Goal: Task Accomplishment & Management: Manage account settings

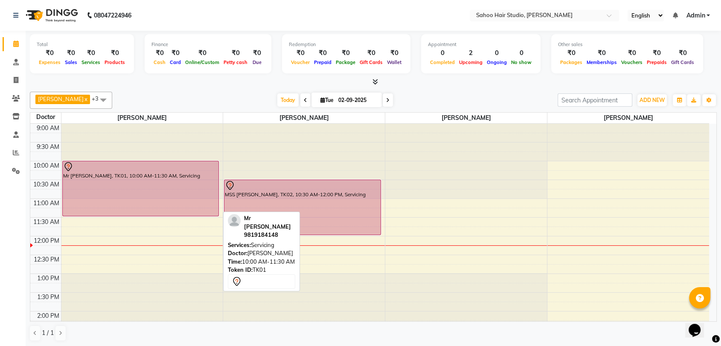
click at [150, 179] on div "Mr [PERSON_NAME], TK01, 10:00 AM-11:30 AM, Servicing" at bounding box center [141, 188] width 156 height 55
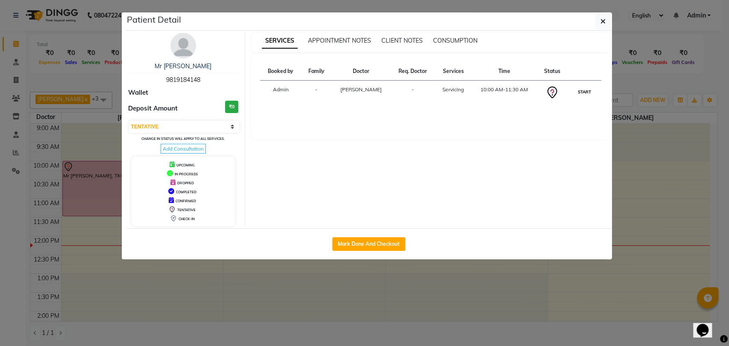
click at [581, 88] on button "START" at bounding box center [584, 92] width 18 height 11
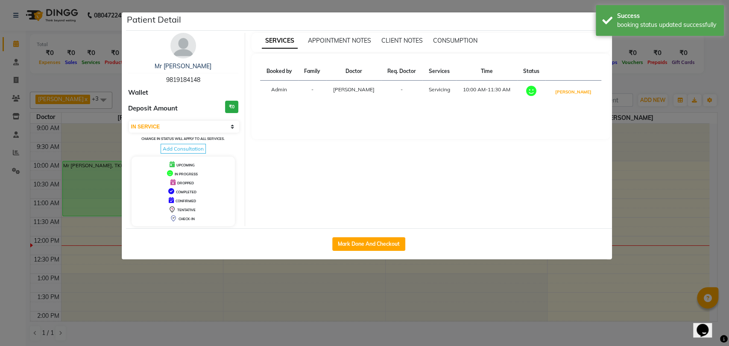
click at [581, 88] on button "[PERSON_NAME]" at bounding box center [573, 92] width 41 height 11
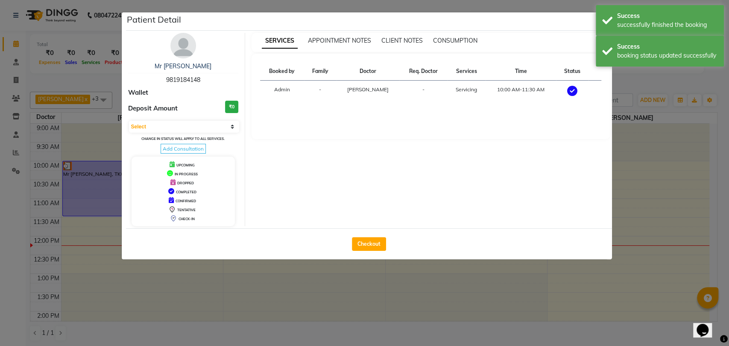
select select "3"
click at [658, 244] on ngb-modal-window "Patient Detail Mr [PERSON_NAME] 9819184148 Wallet Deposit Amount ₹0 Select MARK…" at bounding box center [364, 173] width 729 height 346
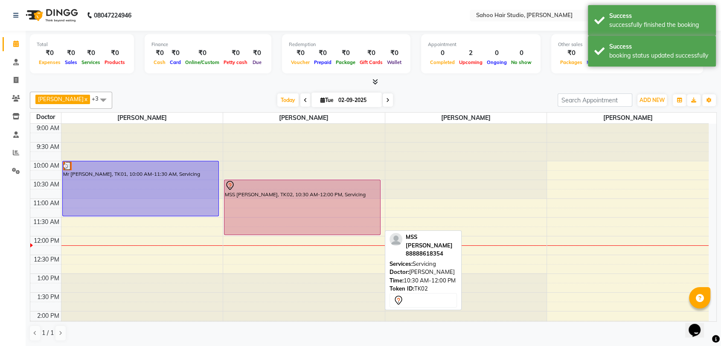
click at [307, 207] on div "MSS [PERSON_NAME], TK02, 10:30 AM-12:00 PM, Servicing" at bounding box center [303, 207] width 156 height 55
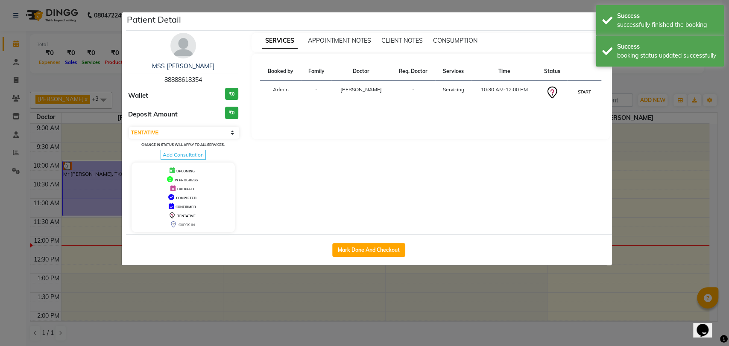
click at [585, 88] on button "START" at bounding box center [584, 92] width 18 height 11
select select "1"
click at [666, 242] on ngb-modal-window "Patient Detail MSS [PERSON_NAME] 88888618354 Wallet ₹0 Deposit Amount ₹0 Select…" at bounding box center [364, 173] width 729 height 346
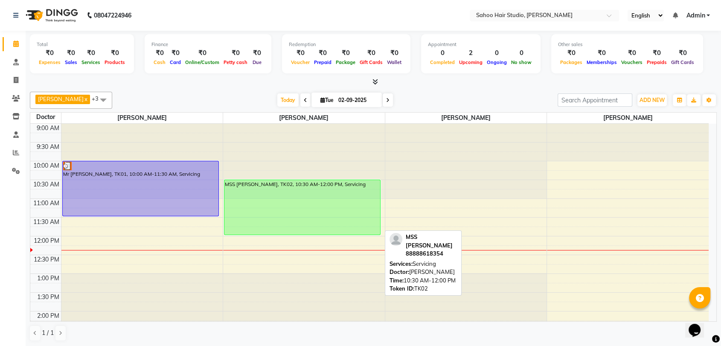
click at [296, 197] on div "MSS [PERSON_NAME], TK02, 10:30 AM-12:00 PM, Servicing" at bounding box center [303, 207] width 156 height 55
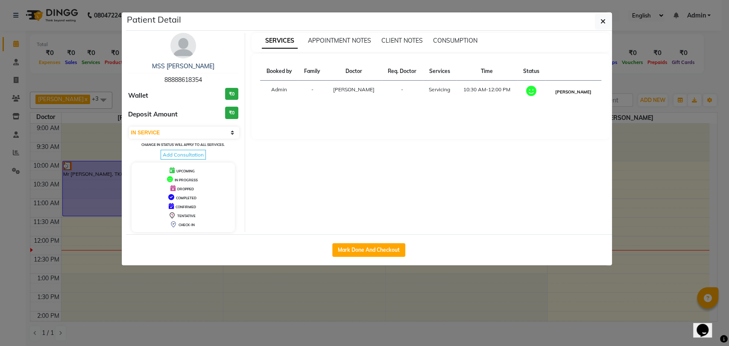
click at [580, 90] on button "[PERSON_NAME]" at bounding box center [573, 92] width 41 height 11
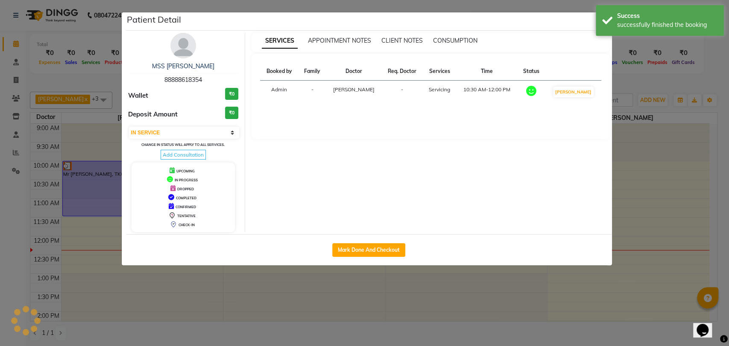
select select "3"
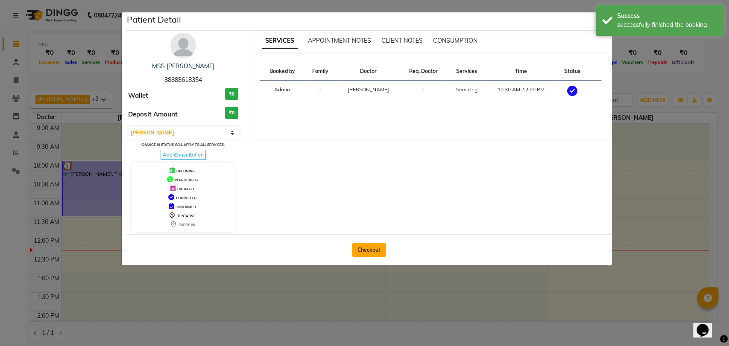
click at [374, 253] on button "Checkout" at bounding box center [369, 250] width 34 height 14
select select "8465"
select select "service"
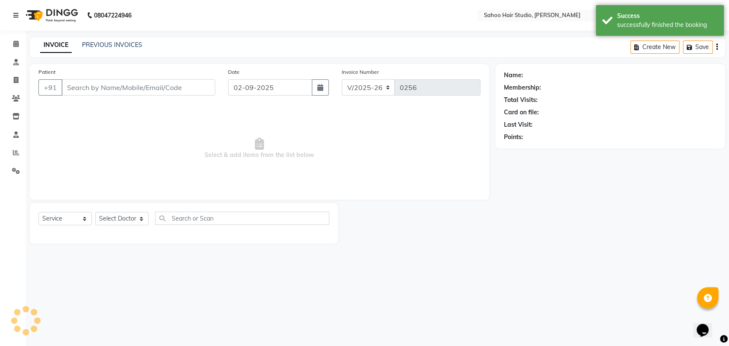
type input "88888618354"
select select "82640"
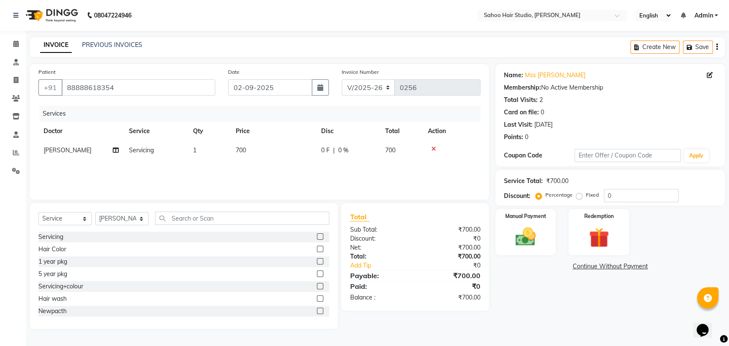
click at [241, 147] on span "700" at bounding box center [241, 150] width 10 height 8
select select "82640"
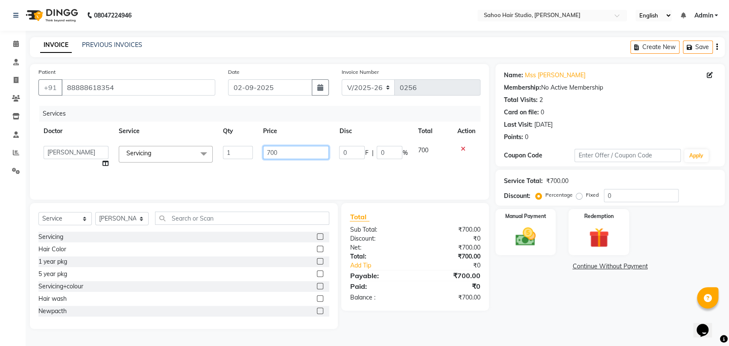
click at [270, 149] on input "700" at bounding box center [296, 152] width 66 height 13
type input "1500"
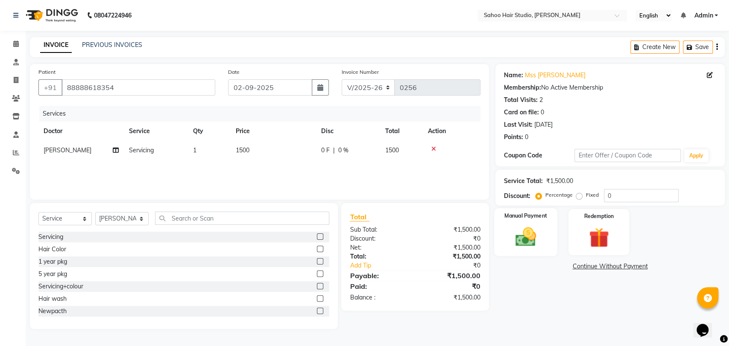
click at [528, 241] on img at bounding box center [525, 237] width 34 height 24
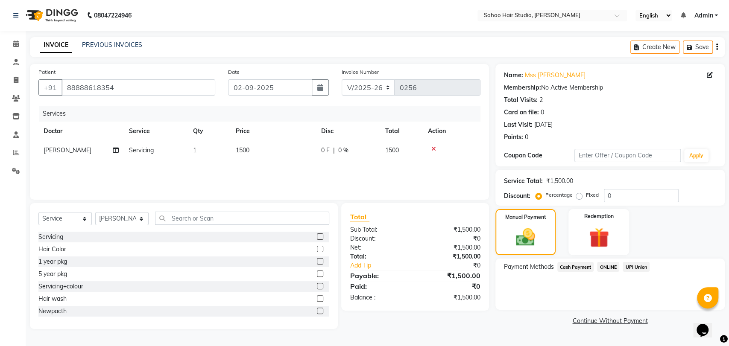
click at [581, 266] on span "Cash Payment" at bounding box center [575, 267] width 37 height 10
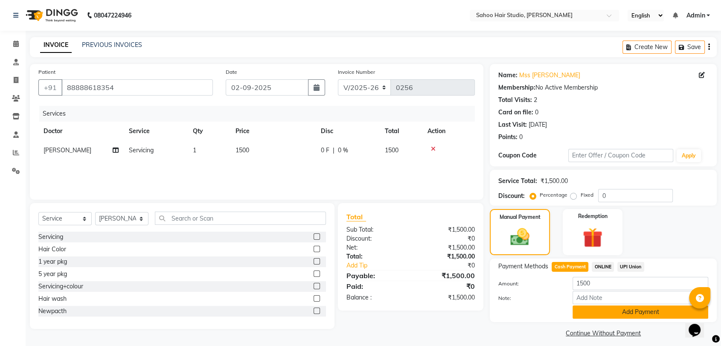
click at [618, 312] on button "Add Payment" at bounding box center [641, 312] width 136 height 13
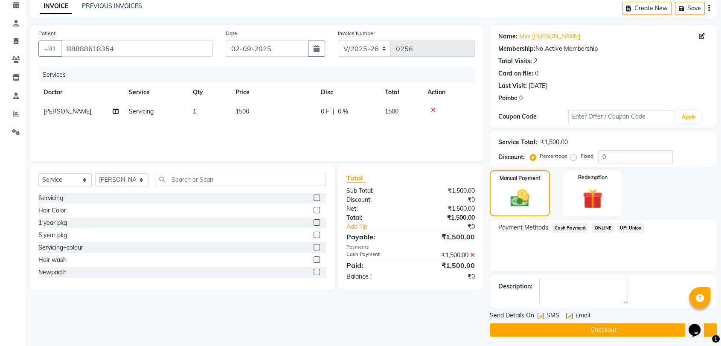
scroll to position [42, 0]
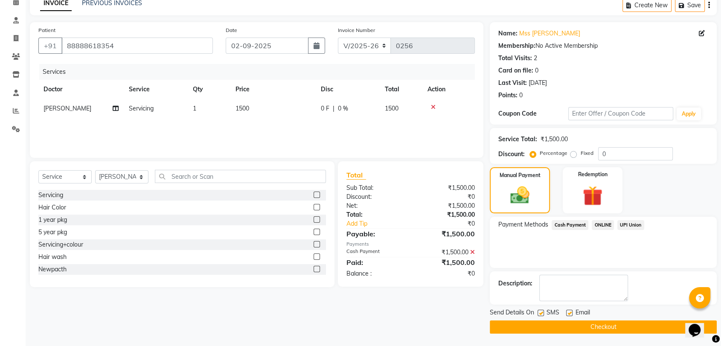
click at [538, 311] on label at bounding box center [541, 313] width 6 height 6
click at [538, 311] on input "checkbox" at bounding box center [541, 314] width 6 height 6
checkbox input "false"
click at [547, 325] on button "Checkout" at bounding box center [603, 327] width 227 height 13
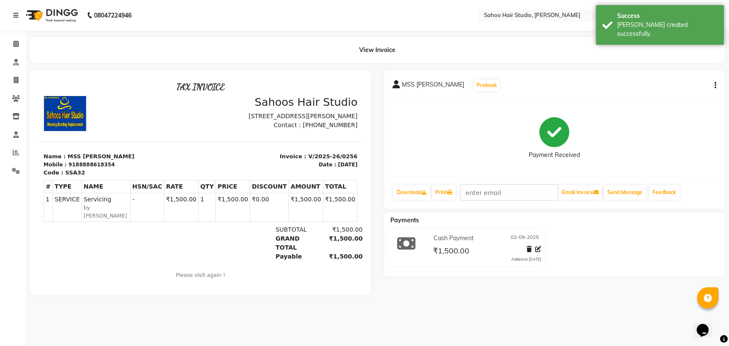
select select "8465"
select select "service"
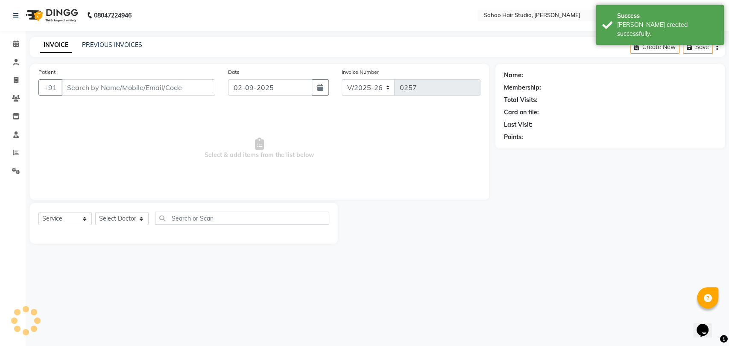
type input "88888618354"
select select "82640"
